Goal: Information Seeking & Learning: Learn about a topic

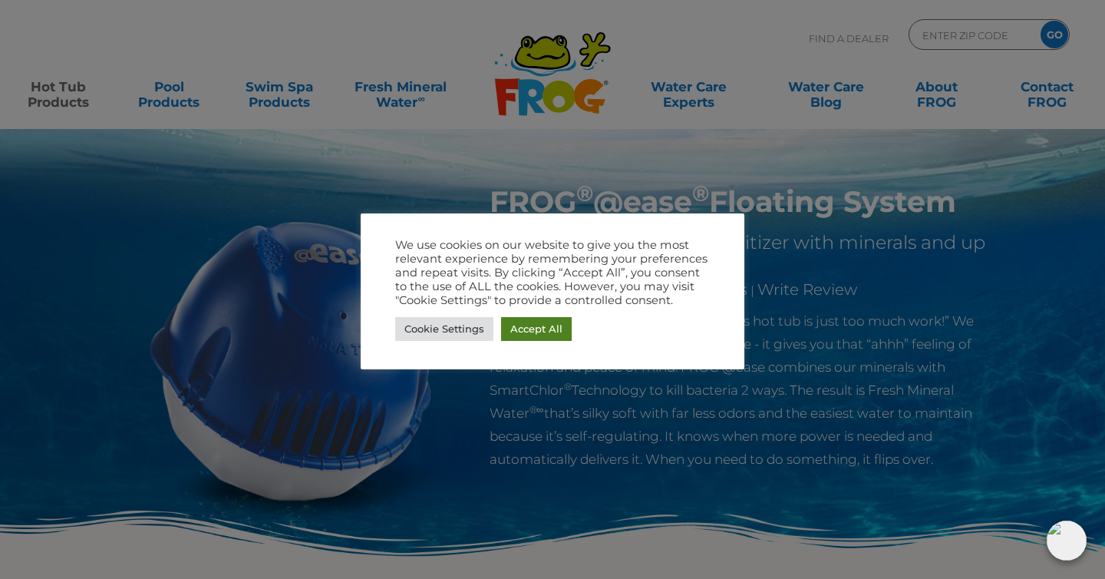
click at [539, 329] on link "Accept All" at bounding box center [536, 329] width 71 height 24
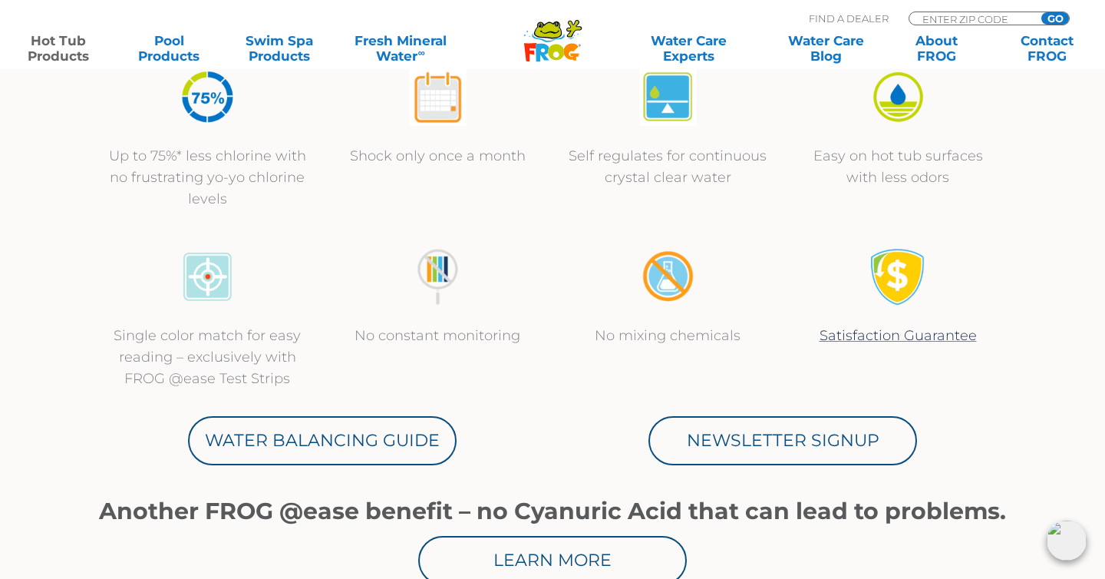
scroll to position [712, 0]
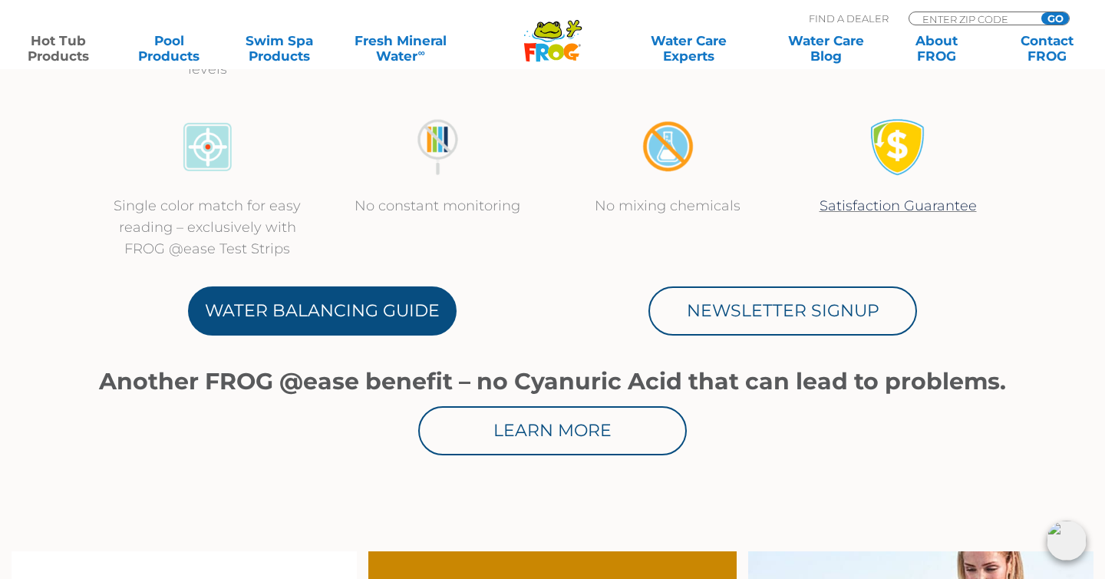
click at [375, 305] on link "Water Balancing Guide" at bounding box center [322, 310] width 269 height 49
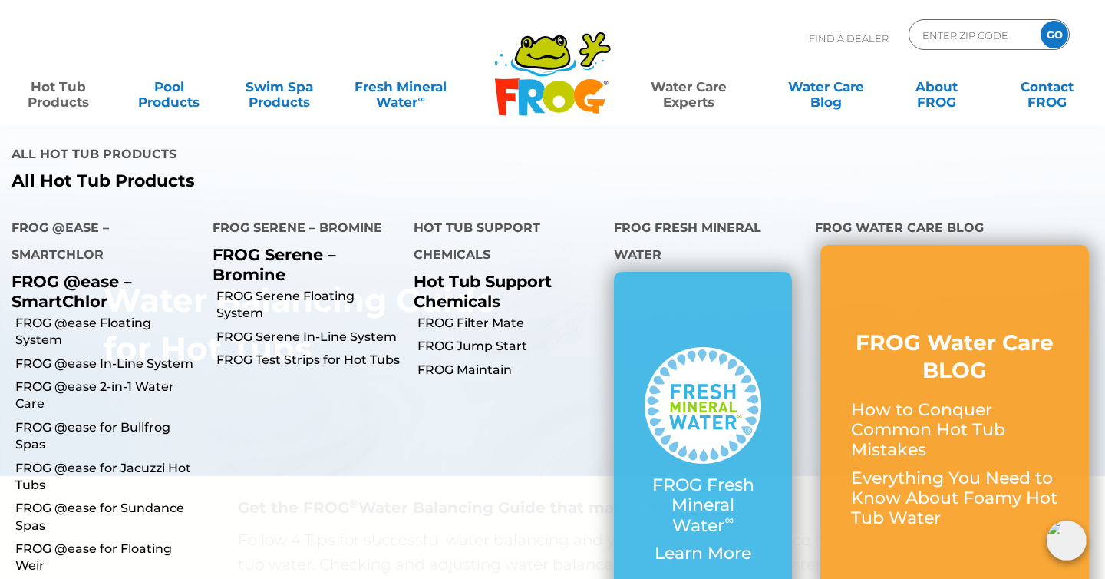
click at [71, 100] on link "Hot Tub Products" at bounding box center [58, 86] width 86 height 31
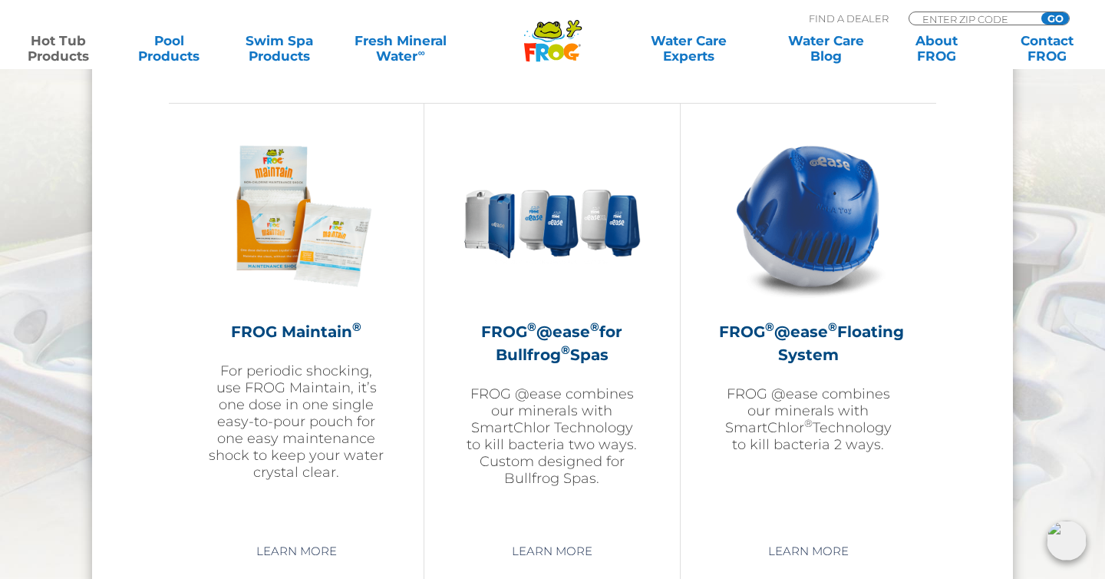
scroll to position [1696, 0]
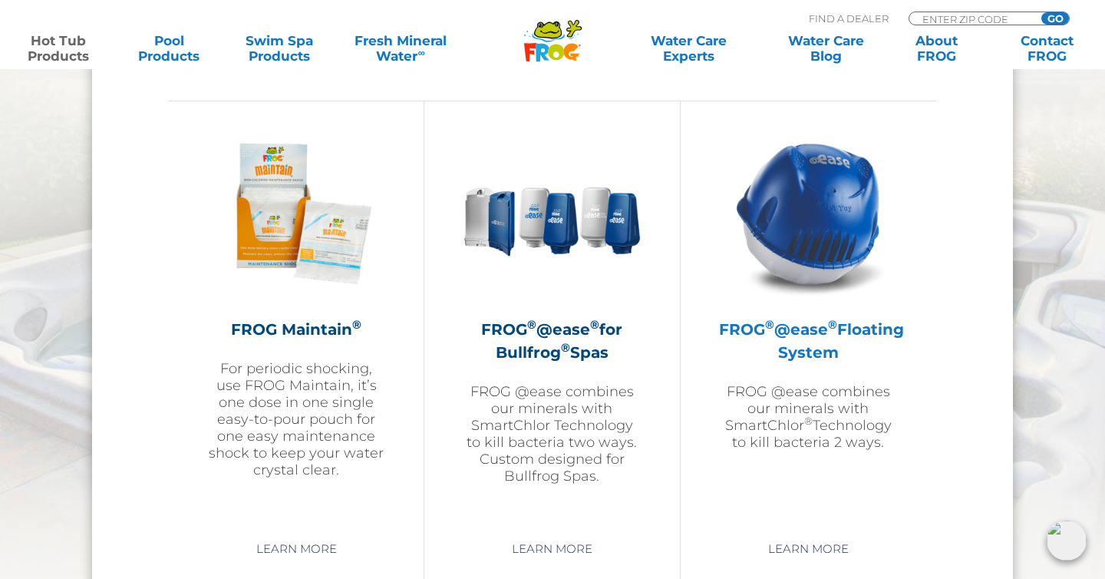
click at [834, 220] on img at bounding box center [808, 213] width 178 height 178
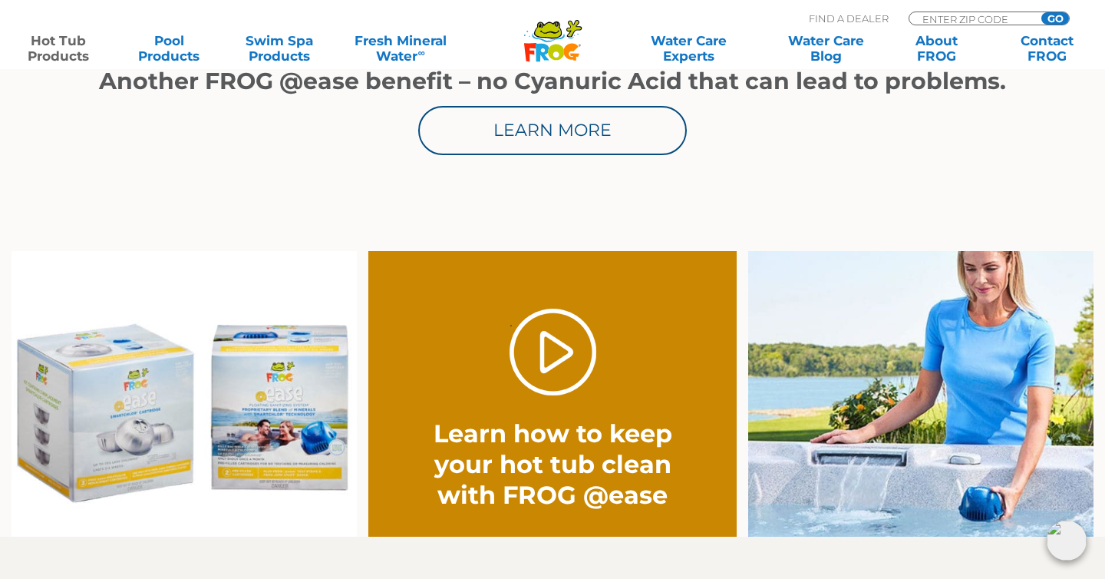
scroll to position [1022, 0]
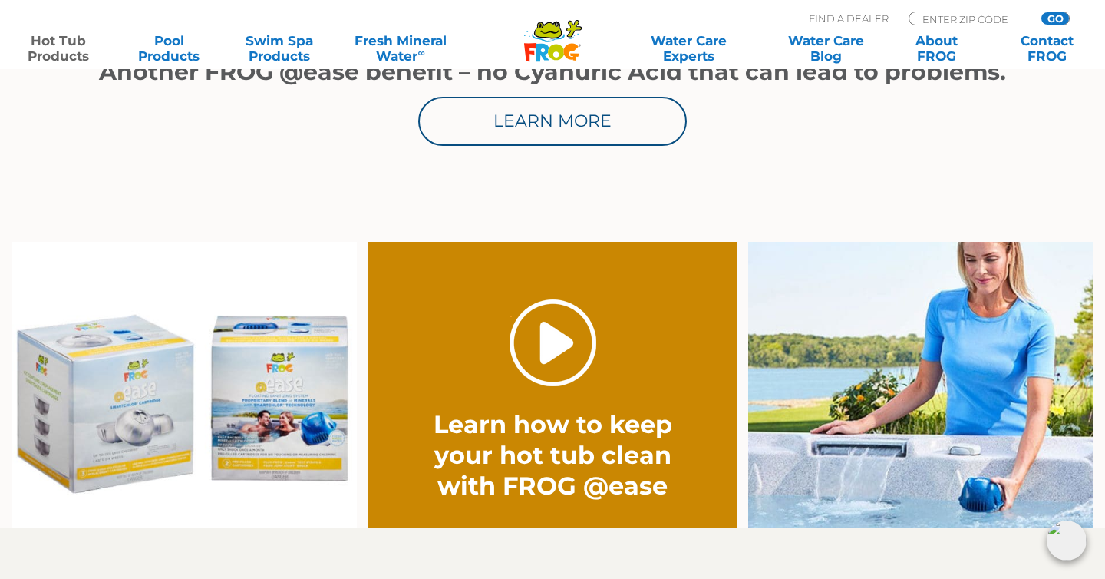
click at [550, 355] on link "." at bounding box center [553, 342] width 87 height 87
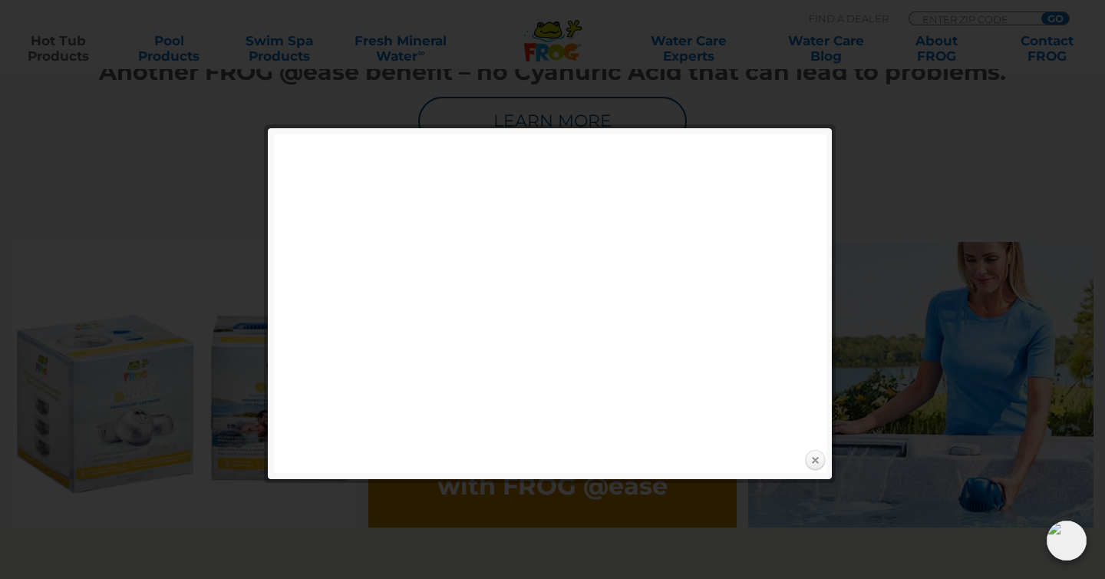
click at [815, 457] on link "Close" at bounding box center [815, 460] width 23 height 23
